Goal: Task Accomplishment & Management: Use online tool/utility

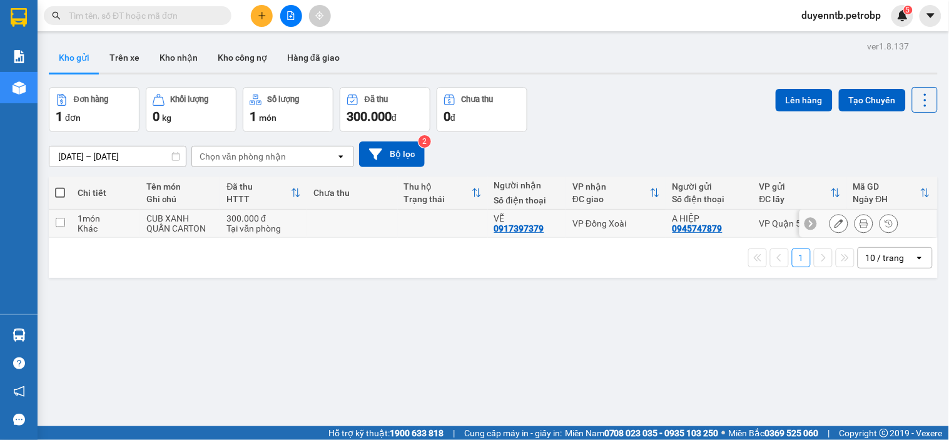
click at [322, 230] on td at bounding box center [352, 224] width 90 height 28
checkbox input "true"
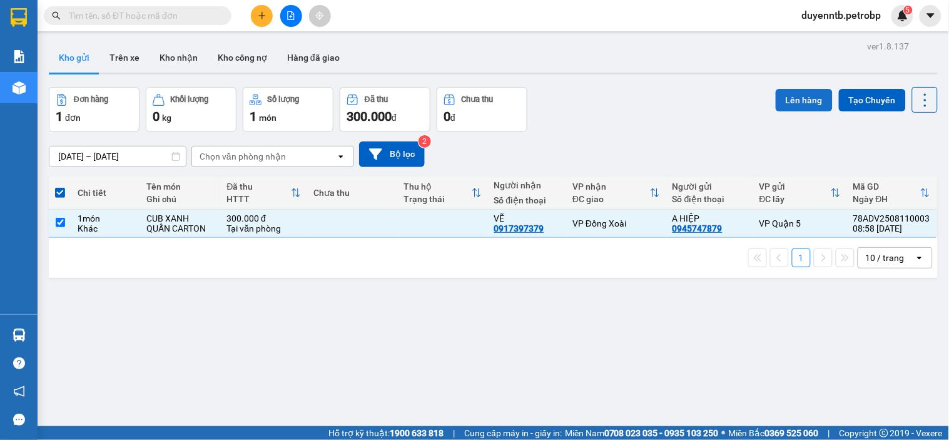
click at [797, 100] on button "Lên hàng" at bounding box center [804, 100] width 57 height 23
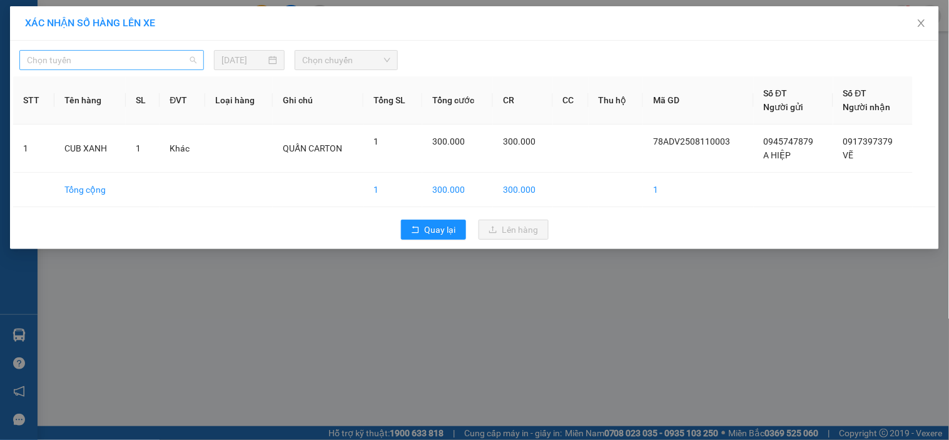
click at [170, 60] on span "Chọn tuyến" at bounding box center [112, 60] width 170 height 19
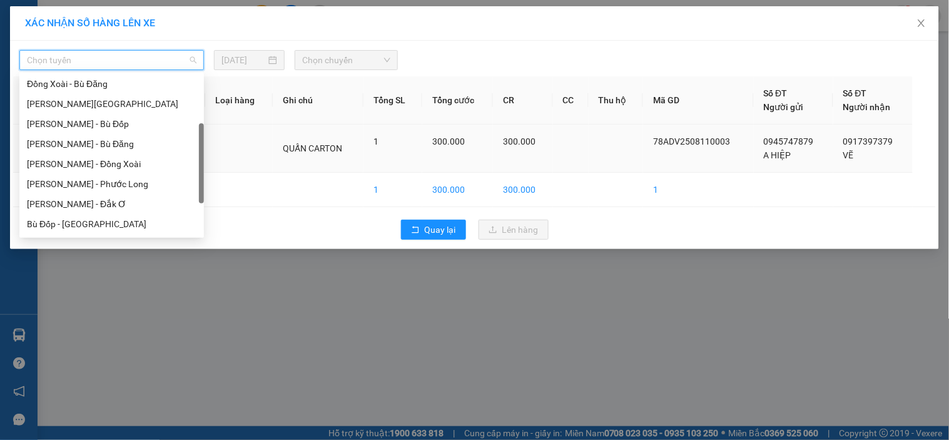
scroll to position [133, 0]
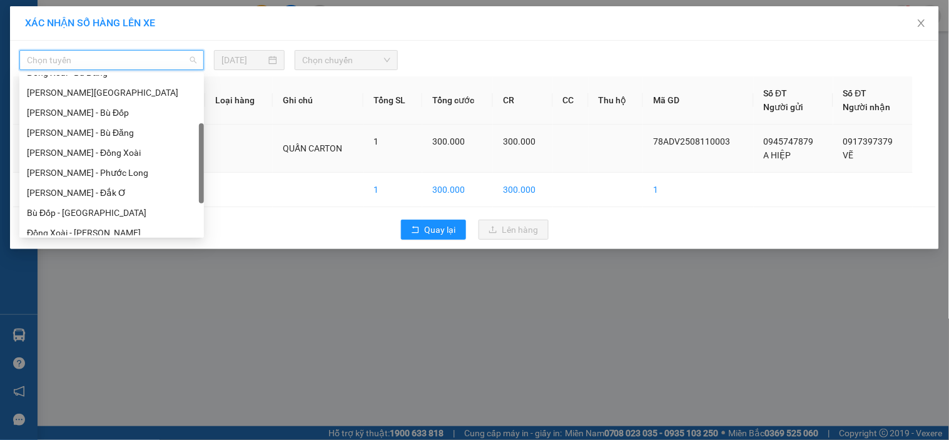
drag, startPoint x: 202, startPoint y: 109, endPoint x: 208, endPoint y: 157, distance: 48.5
click at [208, 157] on body "Kết quả tìm kiếm ( 0 ) Bộ lọc Ngày tạo đơn gần nhất No Data duyenntb.petrobp 5 …" at bounding box center [474, 220] width 949 height 440
click at [119, 163] on div "[PERSON_NAME] - Phước Long" at bounding box center [111, 173] width 185 height 20
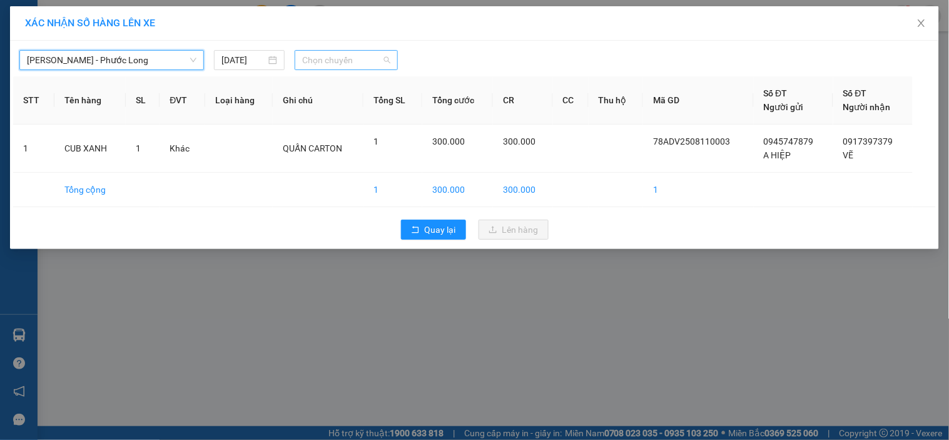
click at [351, 63] on span "Chọn chuyến" at bounding box center [346, 60] width 88 height 19
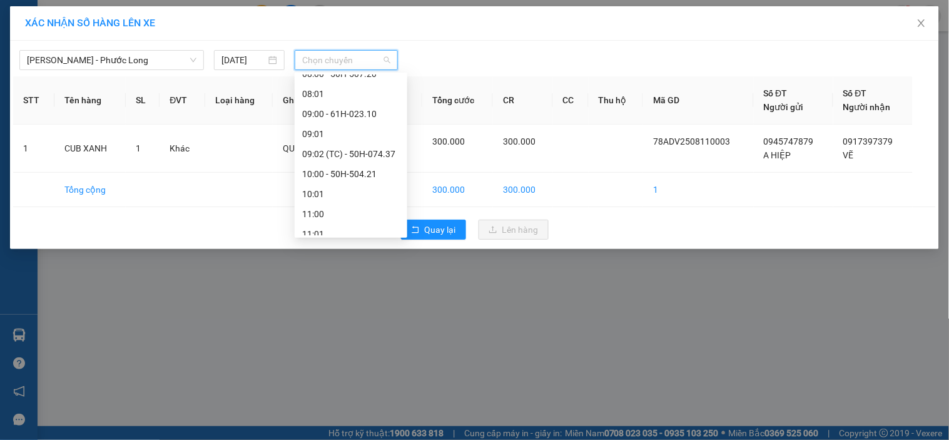
scroll to position [282, 0]
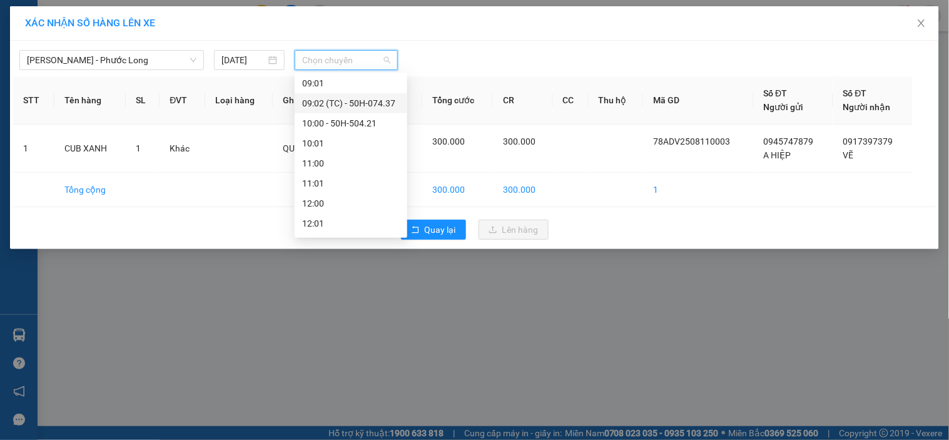
click at [358, 106] on div "09:02 (TC) - 50H-074.37" at bounding box center [351, 103] width 98 height 14
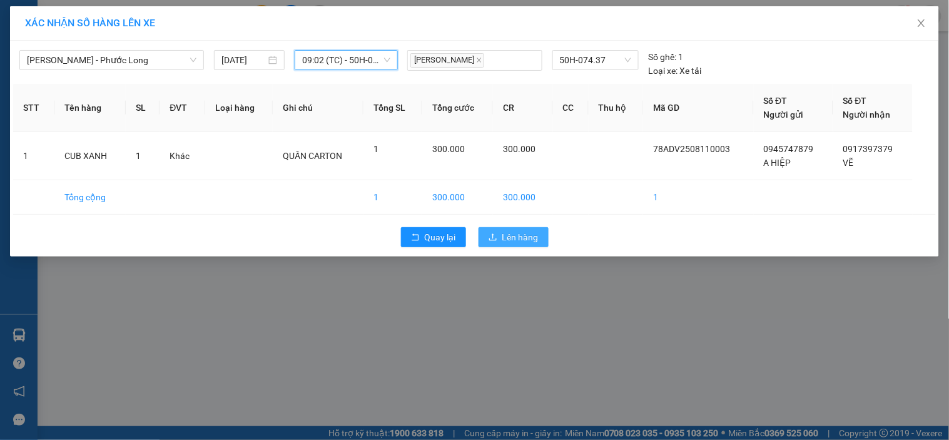
click at [515, 229] on button "Lên hàng" at bounding box center [514, 237] width 70 height 20
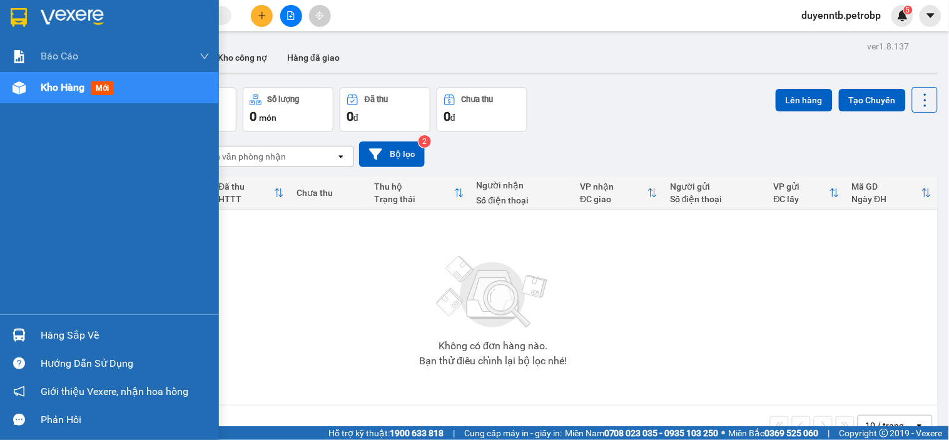
click at [67, 321] on div "Hàng sắp về" at bounding box center [109, 335] width 219 height 28
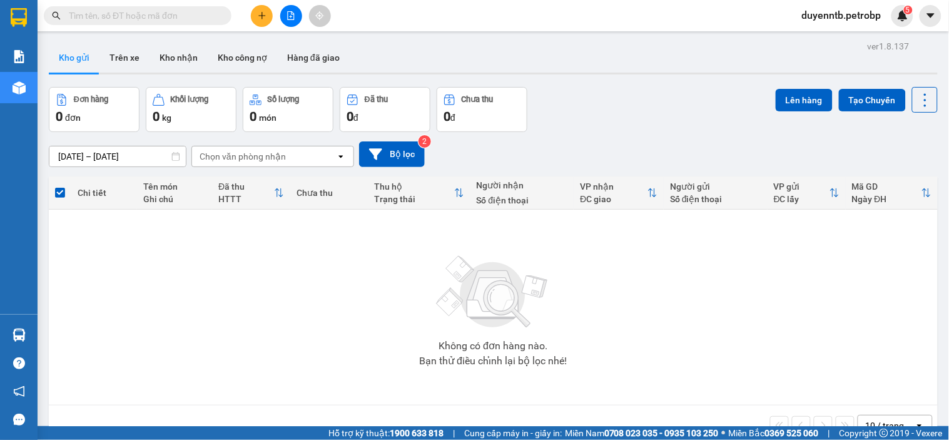
click at [673, 306] on section "Kết quả tìm kiếm ( 0 ) Bộ lọc Ngày tạo đơn gần nhất No Data duyenntb.petrobp 5 …" at bounding box center [474, 220] width 949 height 440
